Goal: Task Accomplishment & Management: Manage account settings

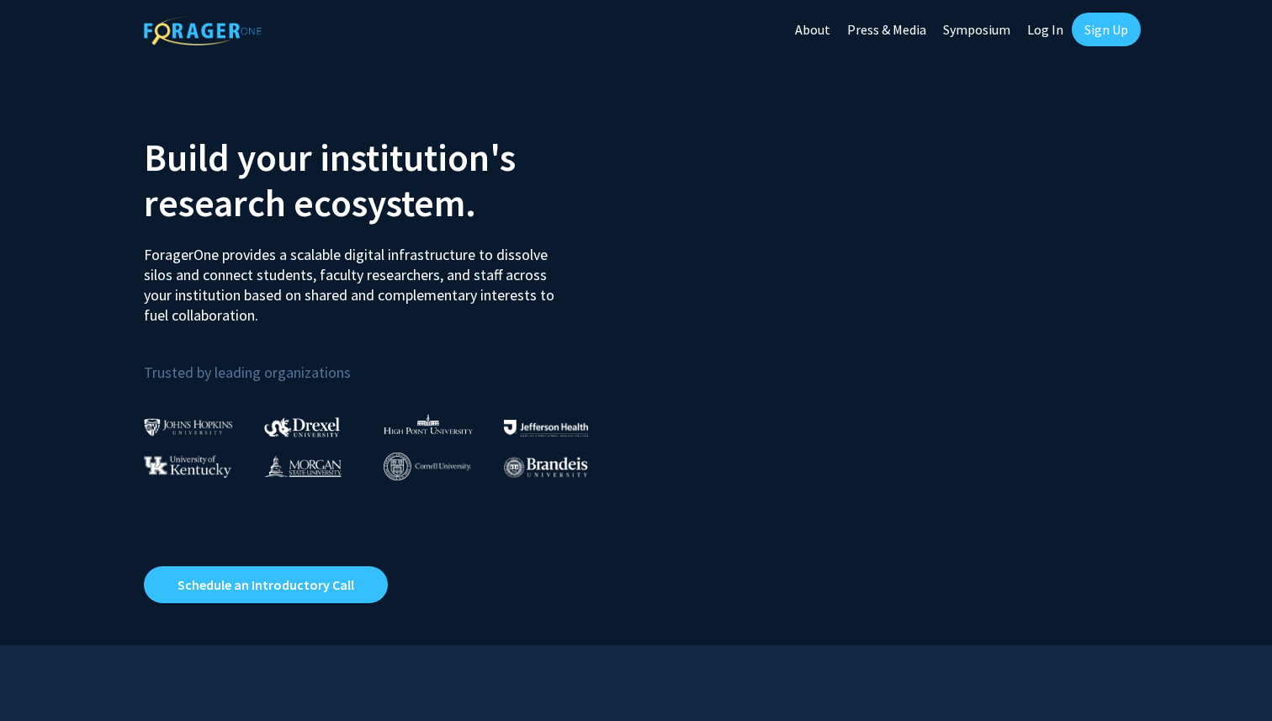
click at [422, 475] on img at bounding box center [428, 467] width 88 height 28
click at [725, 292] on div at bounding box center [888, 352] width 505 height 502
click at [978, 112] on div at bounding box center [888, 352] width 505 height 502
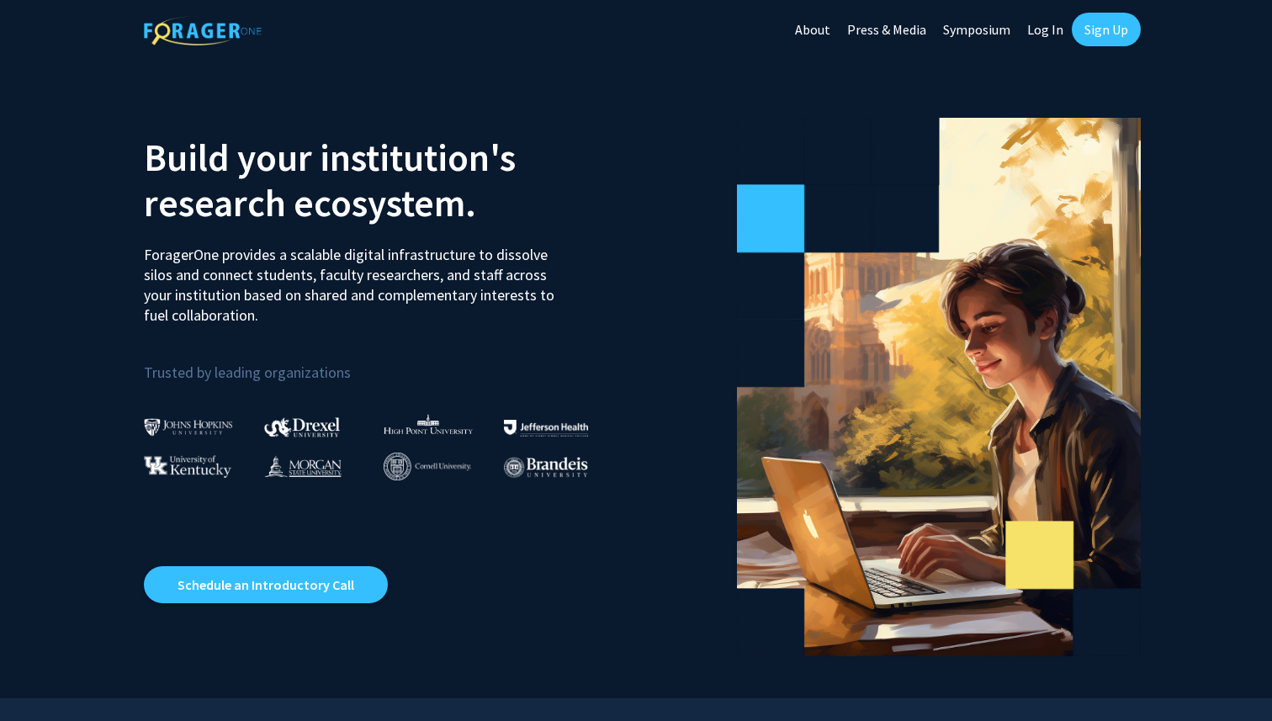
click at [1054, 28] on link "Log In" at bounding box center [1045, 29] width 53 height 59
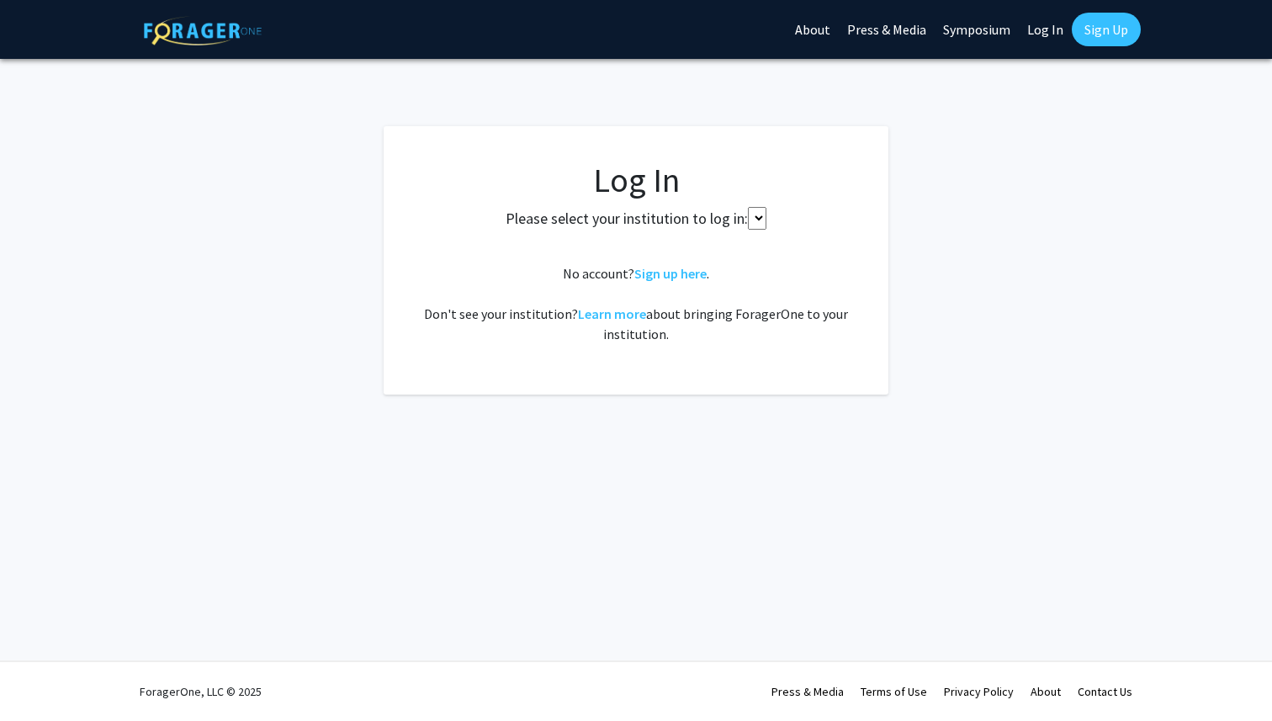
select select
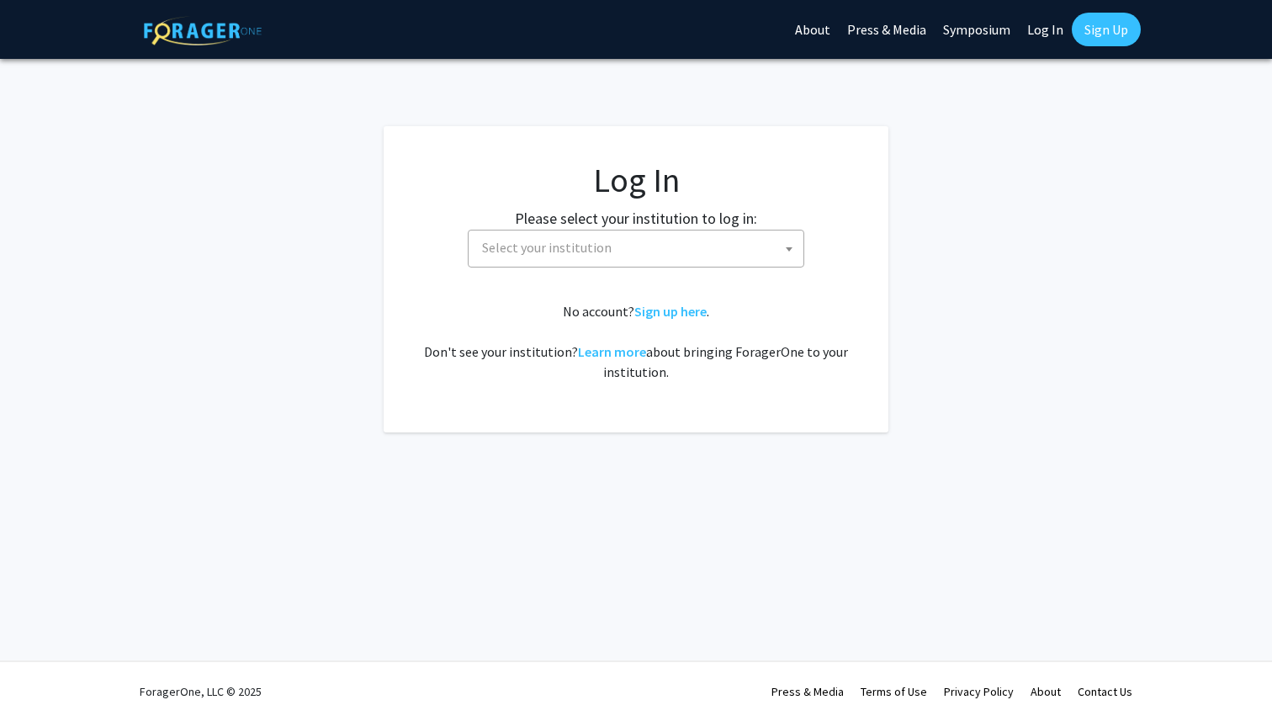
click at [686, 261] on span "Select your institution" at bounding box center [639, 248] width 328 height 35
type input "d"
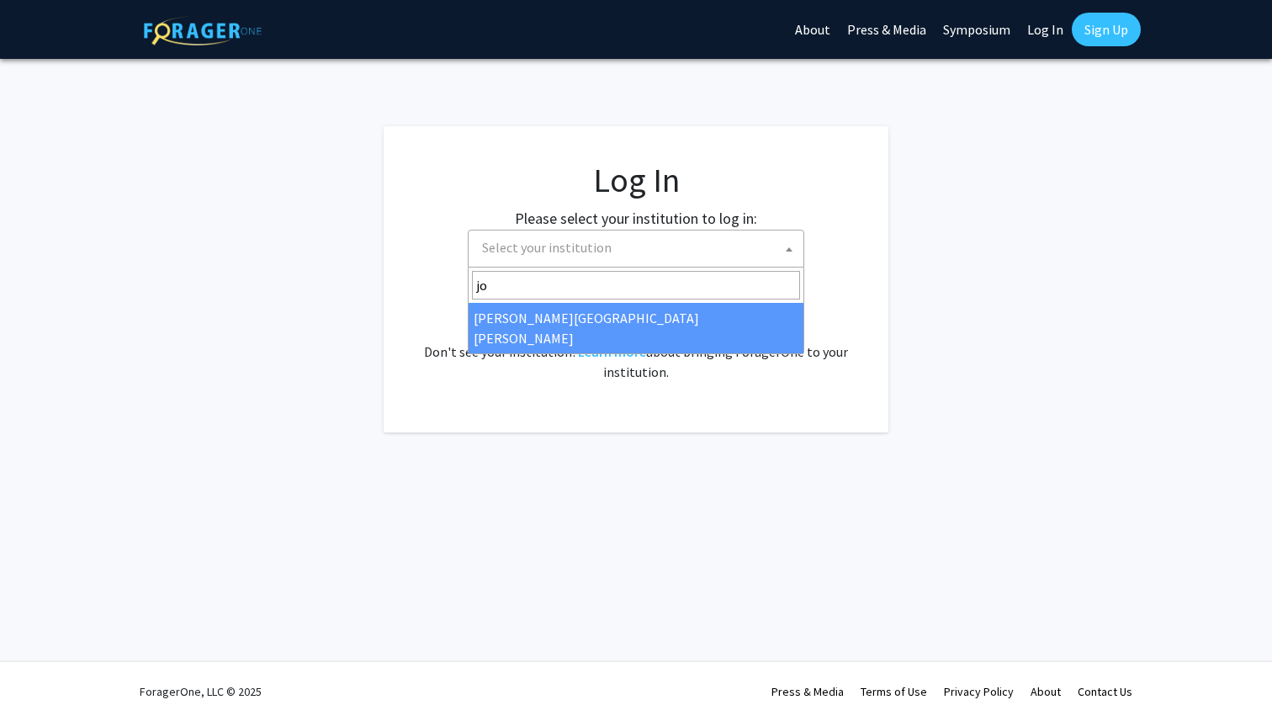
type input "j"
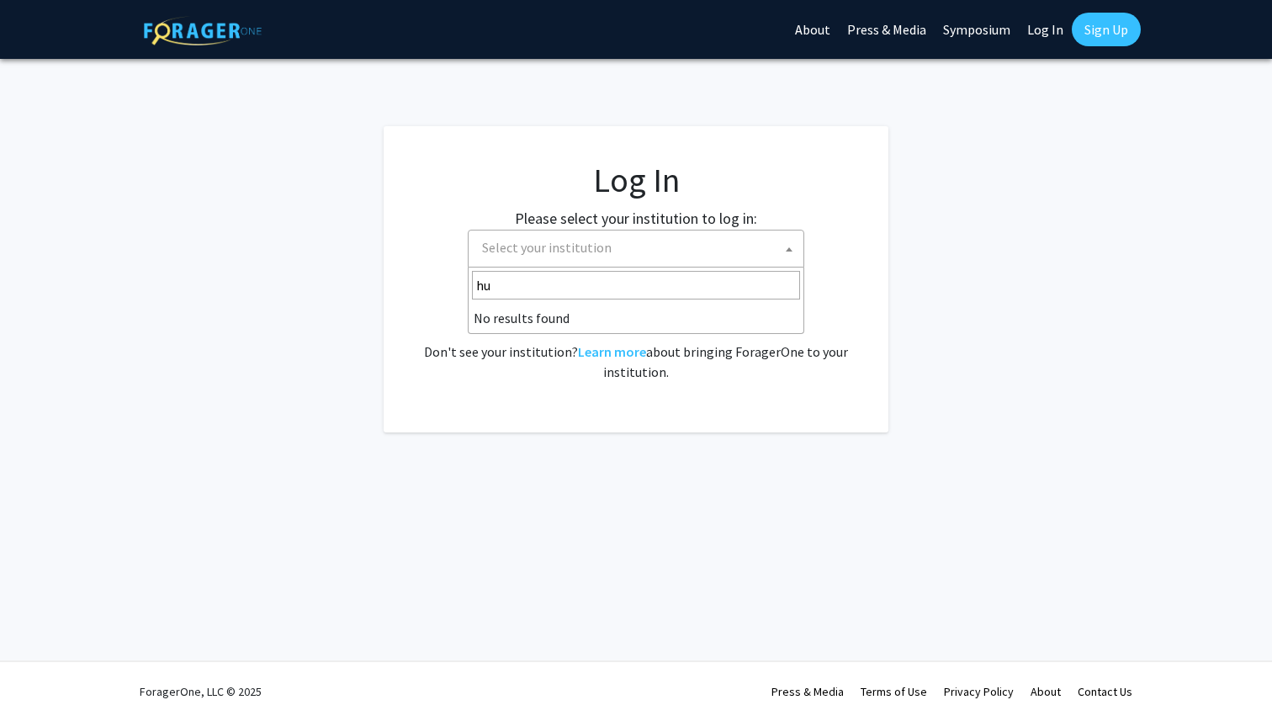
type input "h"
type input "c"
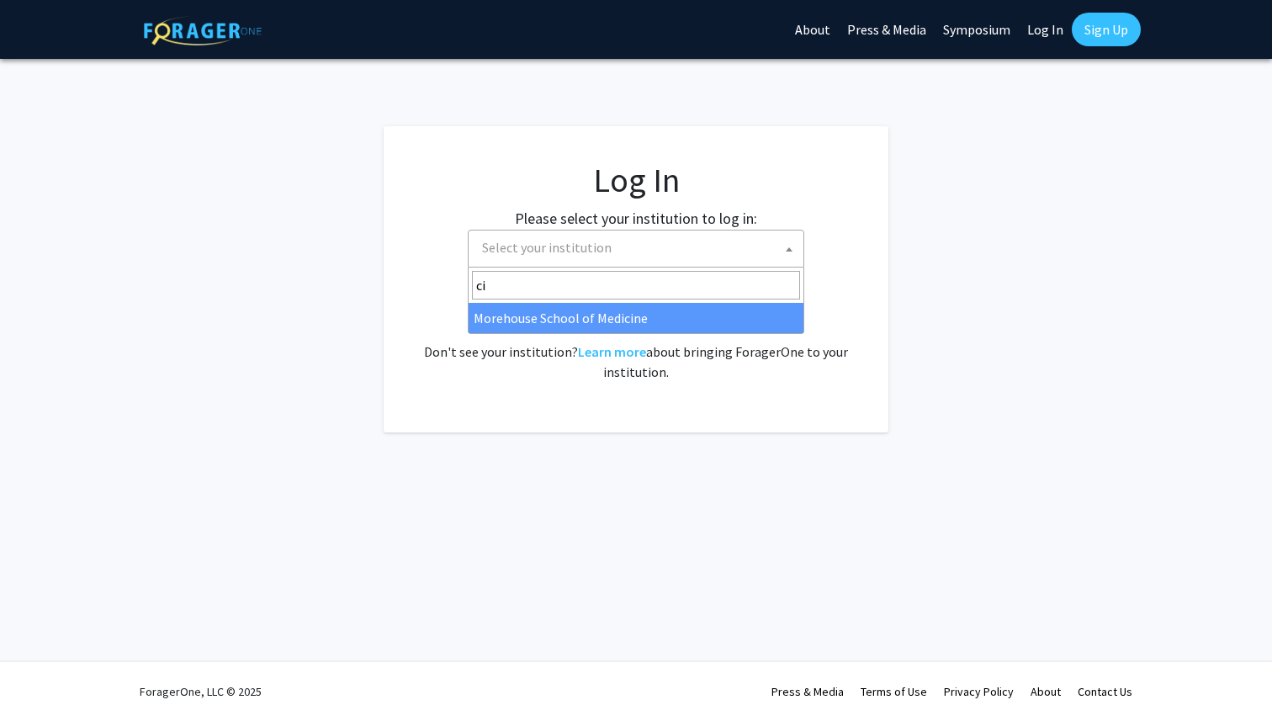
type input "c"
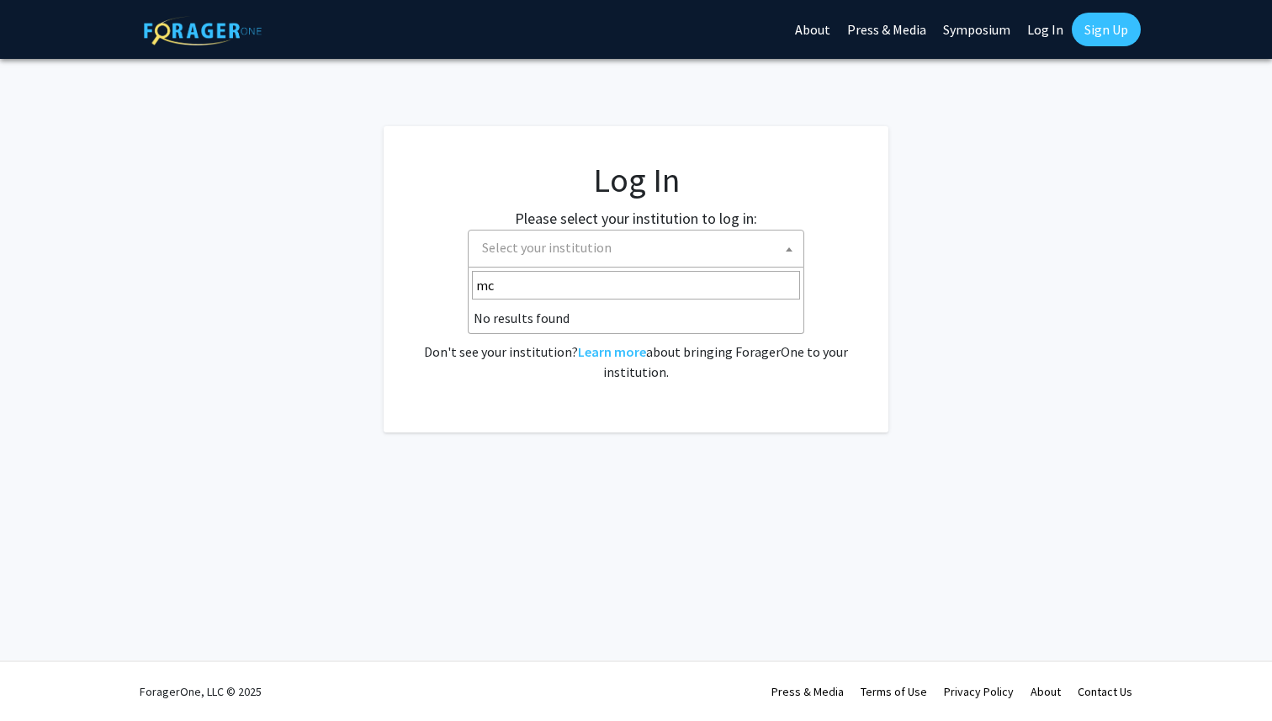
type input "m"
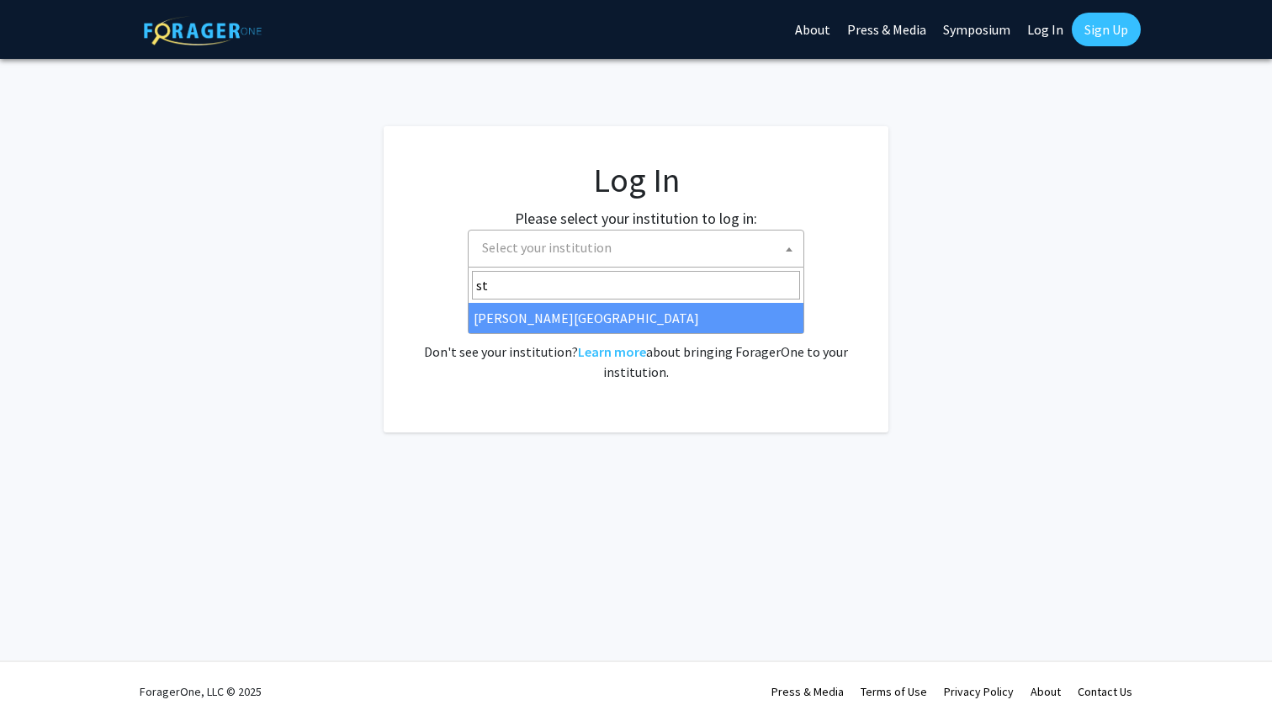
type input "s"
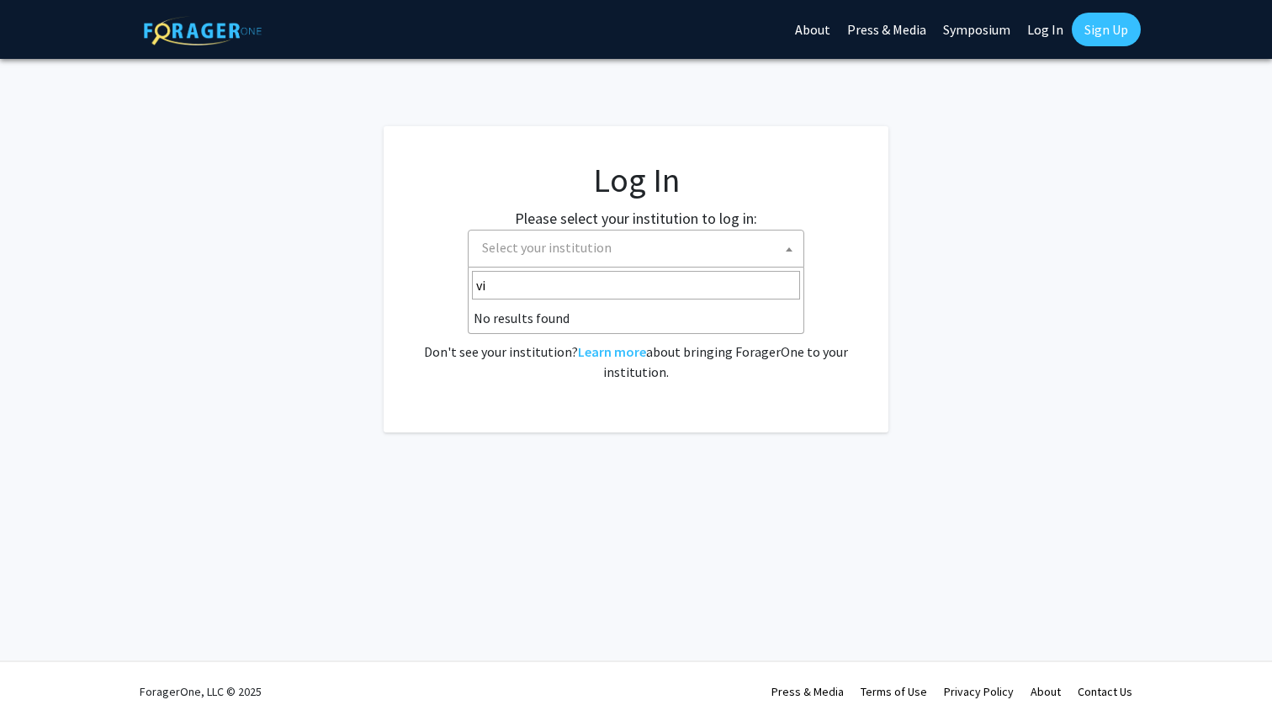
type input "v"
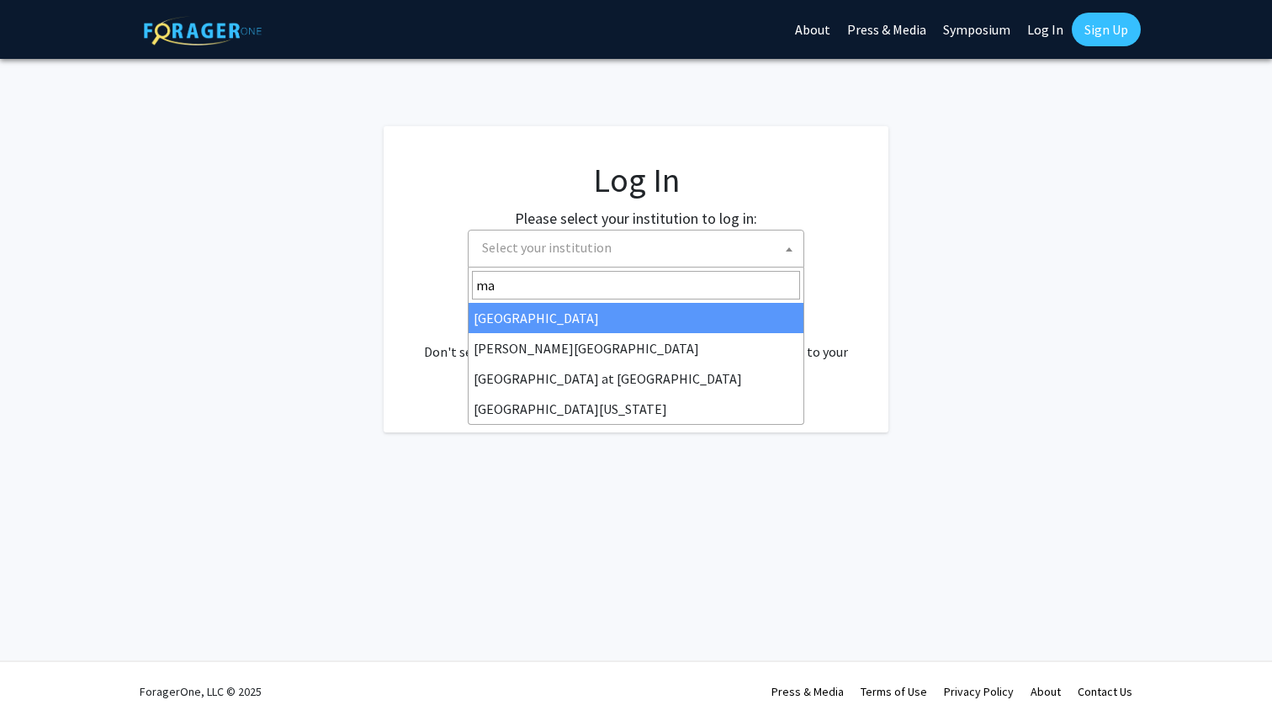
type input "m"
